Goal: Transaction & Acquisition: Subscribe to service/newsletter

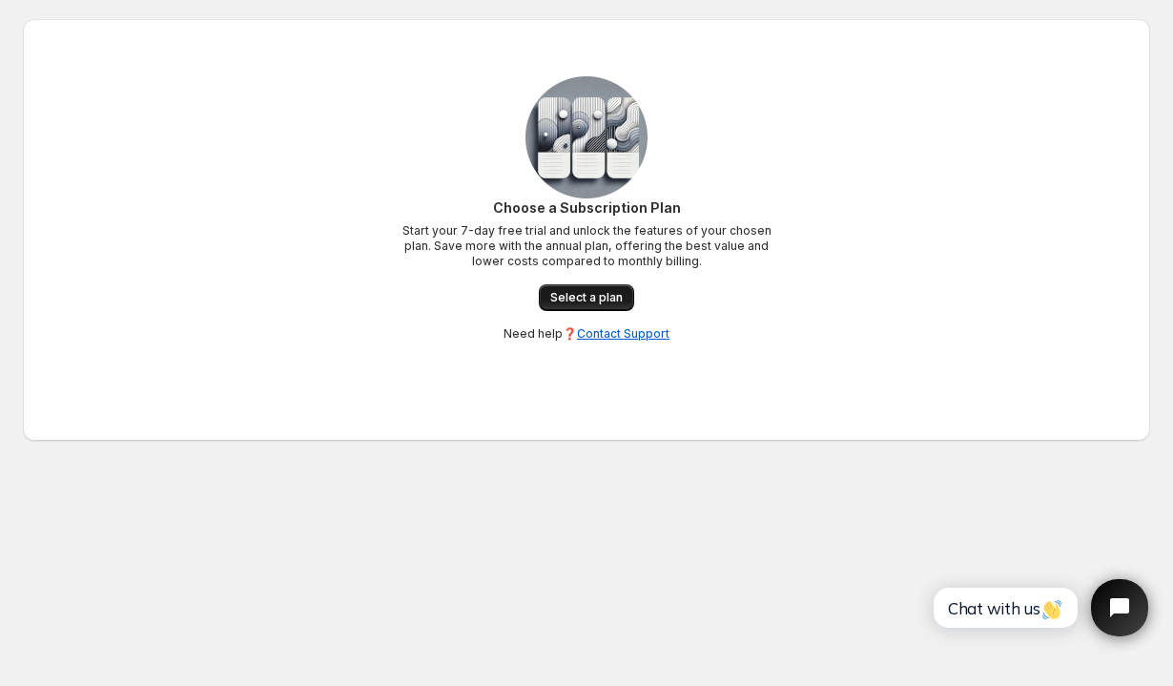
click at [604, 290] on link "Select a plan" at bounding box center [586, 297] width 95 height 27
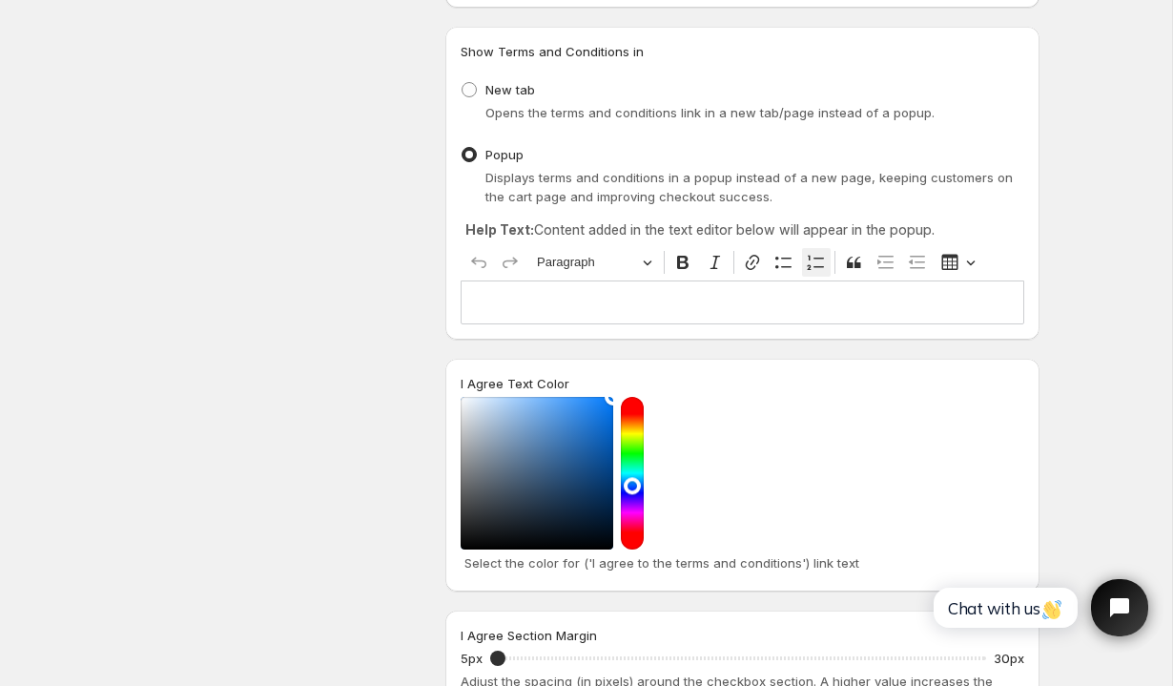
scroll to position [267, 0]
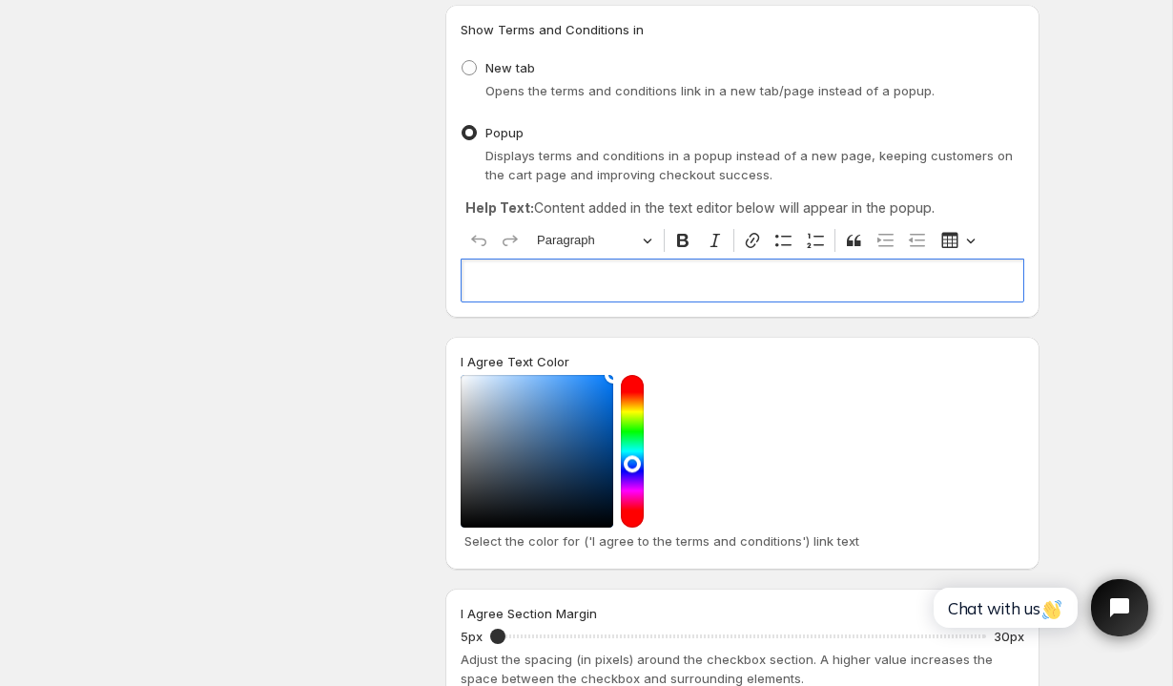
click at [681, 281] on p "Editor editing area: main. Press ⌥0 for help." at bounding box center [742, 280] width 546 height 19
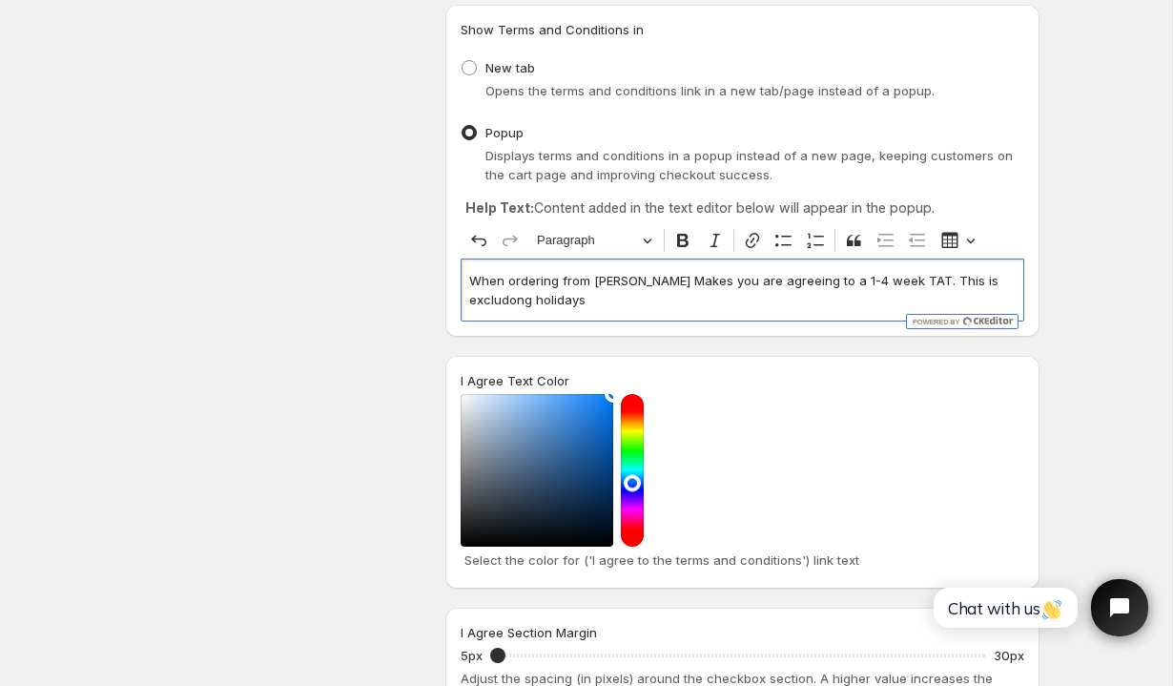
click at [976, 282] on p "When ordering from Sophie Makes you are agreeing to a 1-4 week TAT. This is exc…" at bounding box center [742, 290] width 546 height 38
click at [867, 302] on p "When ordering from Sophie Makes you are agreeing to a 1-4 week TAT. This is exc…" at bounding box center [742, 290] width 546 height 38
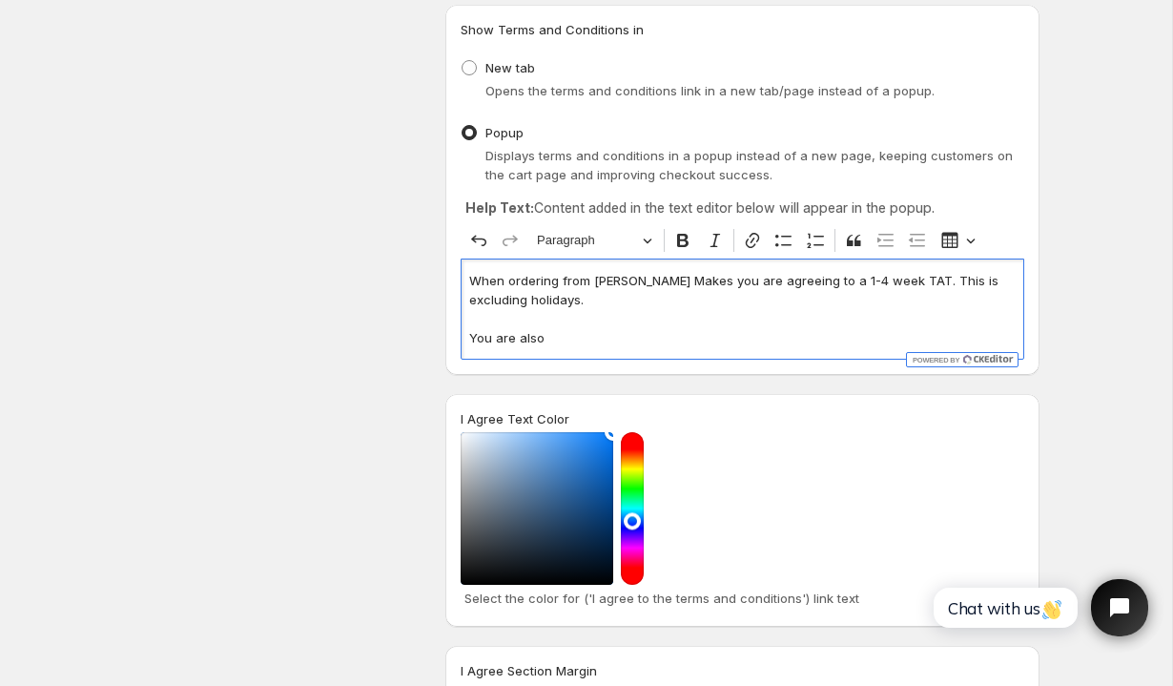
drag, startPoint x: 467, startPoint y: 341, endPoint x: 568, endPoint y: 343, distance: 101.1
click at [568, 343] on div "When ordering from Sophie Makes you are agreeing to a 1-4 week TAT. This is exc…" at bounding box center [743, 308] width 564 height 100
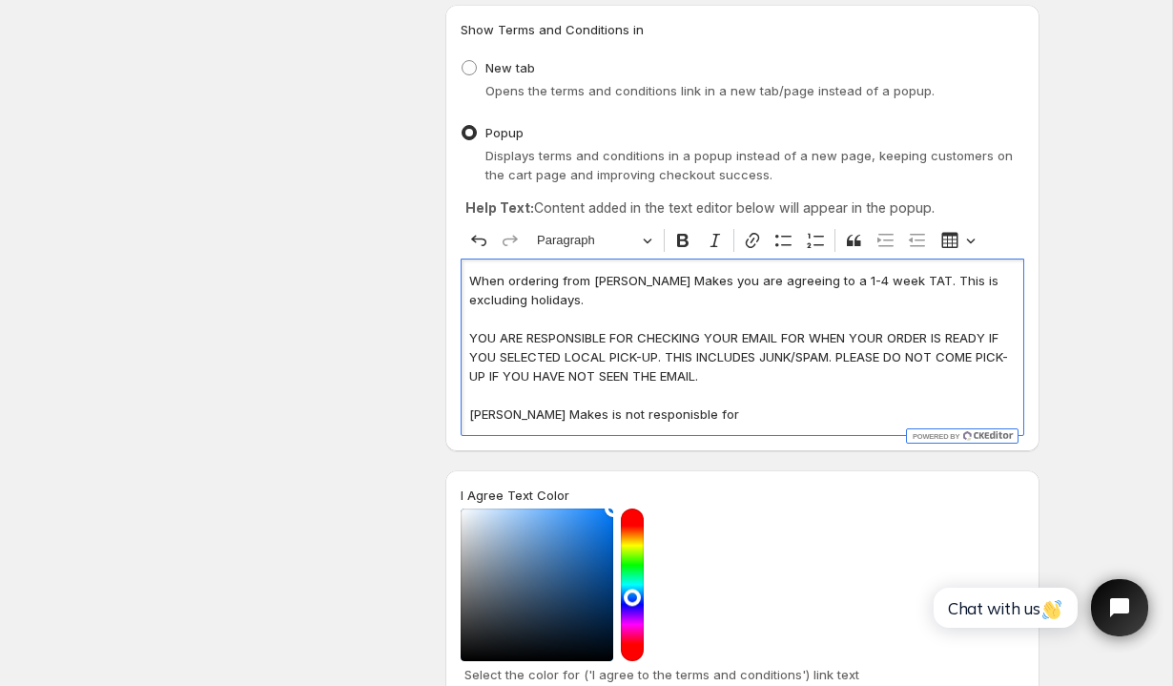
click at [614, 421] on p "Sophie Makes is not responisble for" at bounding box center [742, 413] width 546 height 19
click at [699, 417] on p "Sophie Makes is not responsible for" at bounding box center [742, 413] width 546 height 19
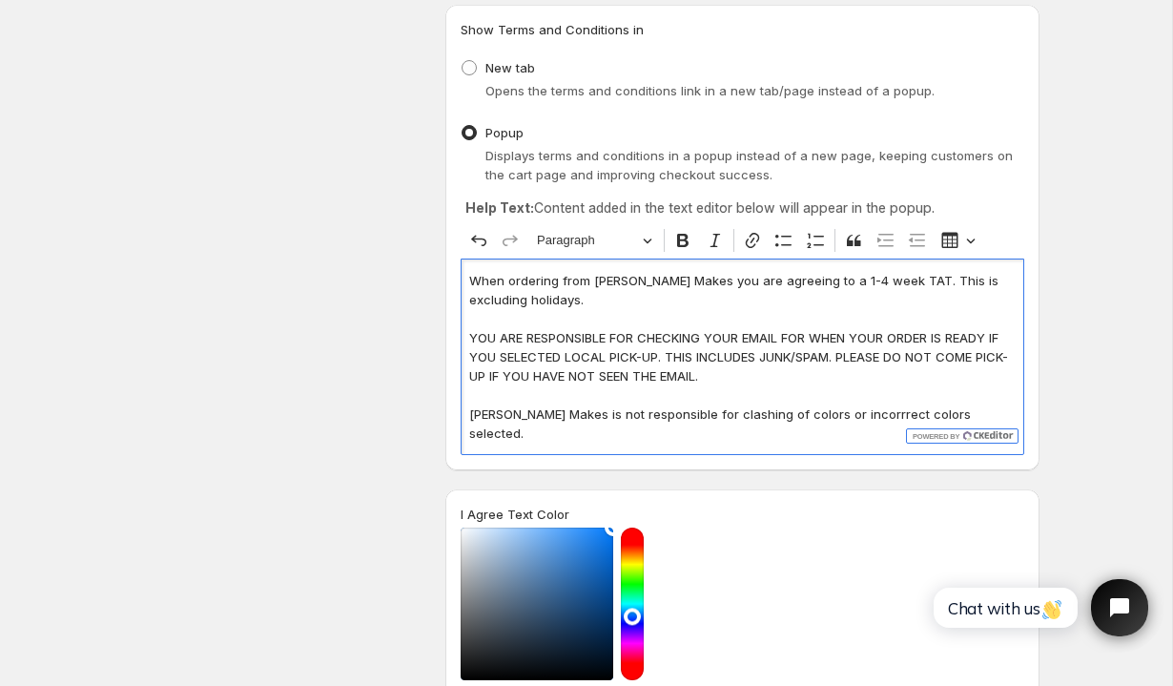
click at [841, 412] on p "Sophie Makes is not responsible for clashing of colors or incorrrect colors sel…" at bounding box center [742, 423] width 546 height 38
click at [976, 418] on p "Sophie Makes is not responsible for clashing of colors or incorrect colors sele…" at bounding box center [742, 423] width 546 height 38
click at [782, 304] on p "When ordering from Sophie Makes you are agreeing to a 1-4 week TAT. This is exc…" at bounding box center [742, 290] width 546 height 38
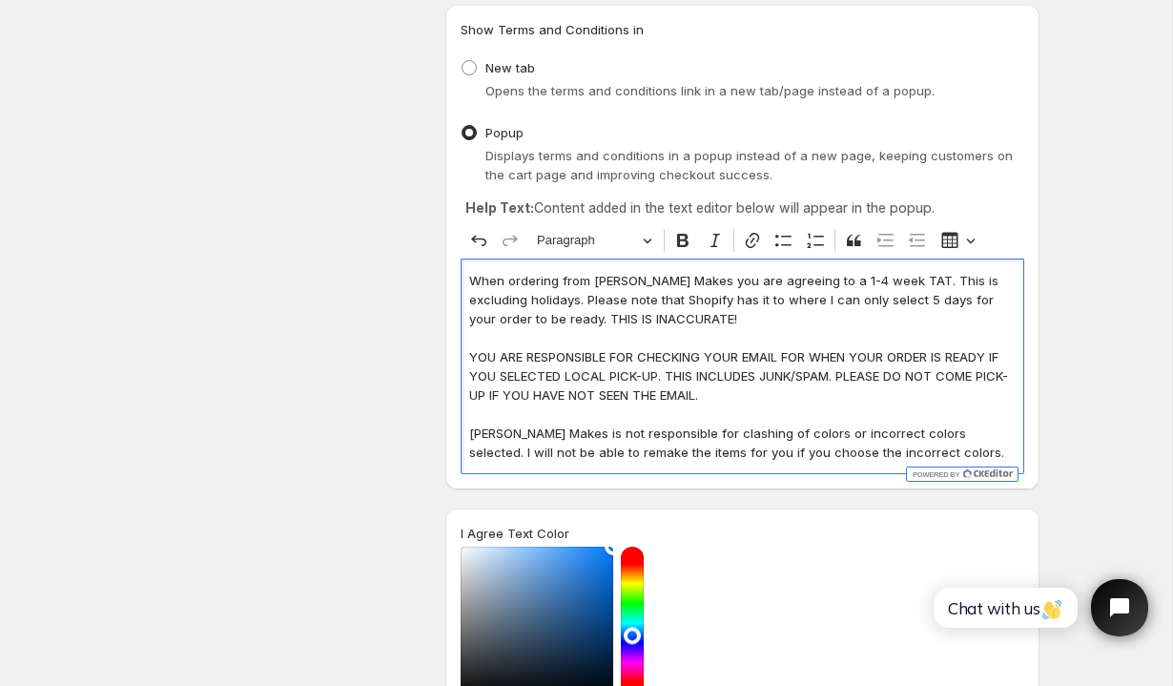
click at [649, 319] on p "When ordering from Sophie Makes you are agreeing to a 1-4 week TAT. This is exc…" at bounding box center [742, 299] width 546 height 57
click at [676, 321] on p "When ordering from Sophie Makes you are agreeing to a 1-4 week TAT. This is exc…" at bounding box center [742, 299] width 546 height 57
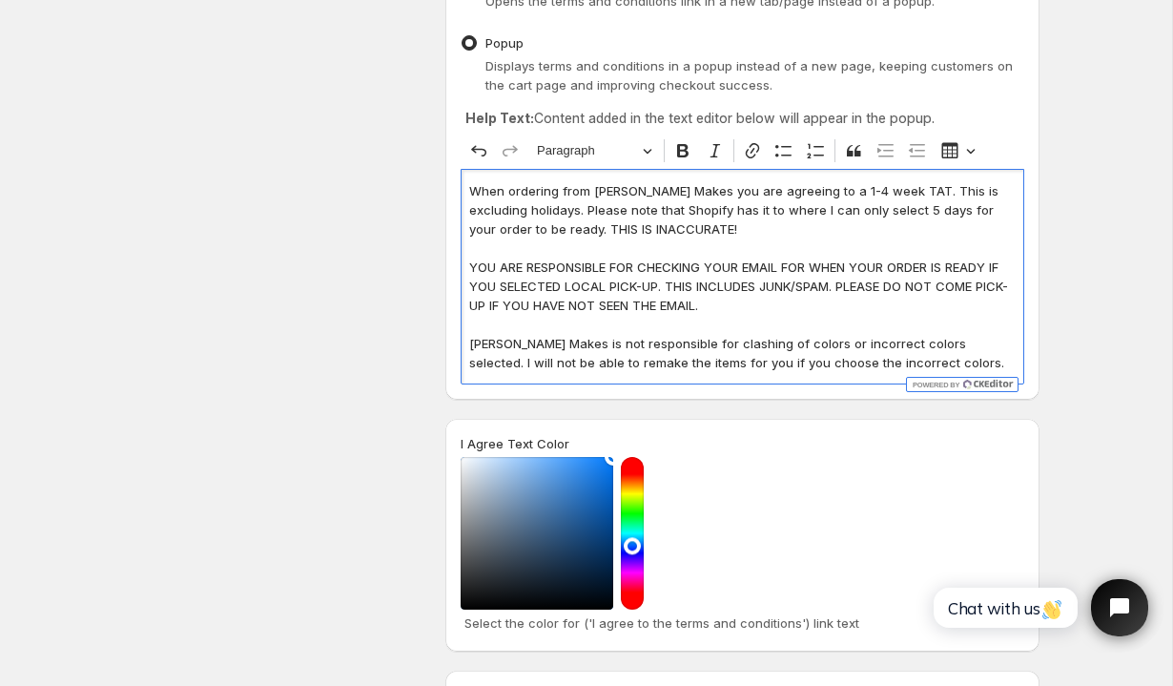
scroll to position [358, 0]
click at [531, 281] on p "YOU ARE RESPONSIBLE FOR CHECKING YOUR EMAIL FOR WHEN YOUR ORDER IS READY IF YOU…" at bounding box center [742, 285] width 546 height 57
click at [730, 301] on p "YOU ARE RESPONSIBLE FOR CHECKING YOUR EMAIL FOR WHEN YOUR ORDER IS READY IF YOU…" at bounding box center [742, 285] width 546 height 57
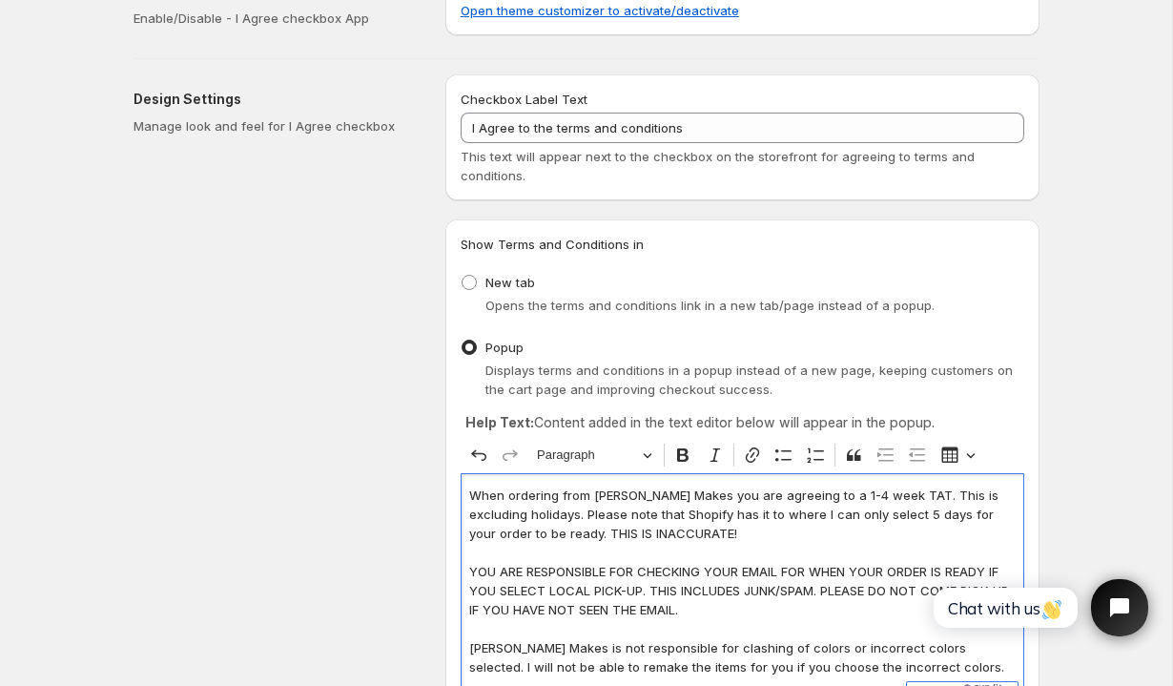
scroll to position [0, 0]
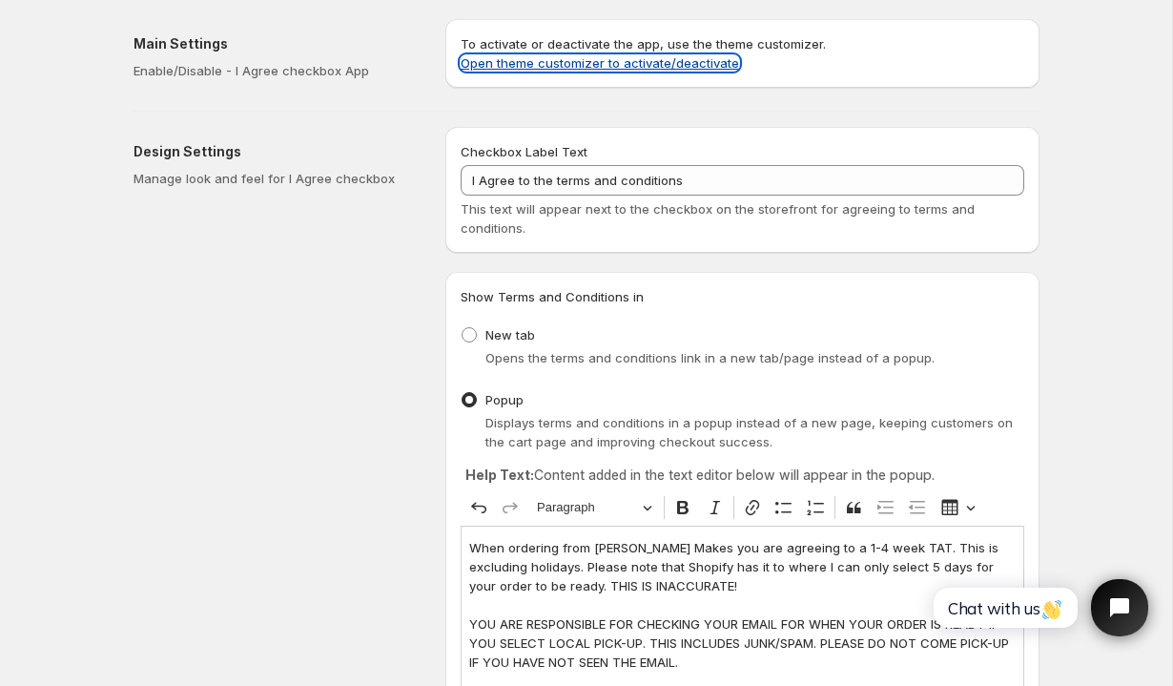
click at [638, 66] on link "Open theme customizer to activate/deactivate" at bounding box center [600, 62] width 278 height 15
